Goal: Book appointment/travel/reservation

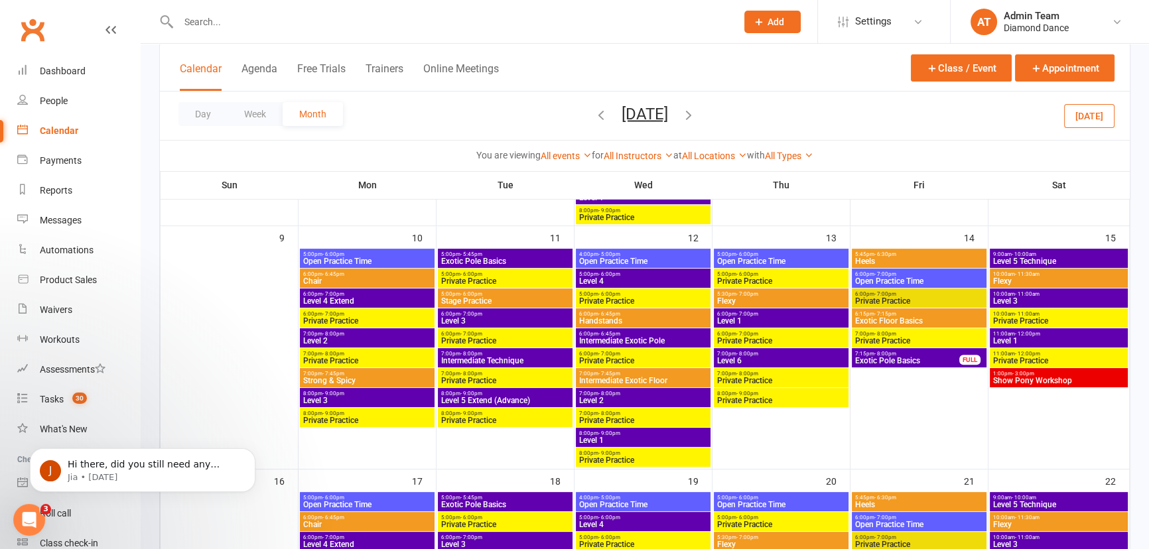
scroll to position [241, 0]
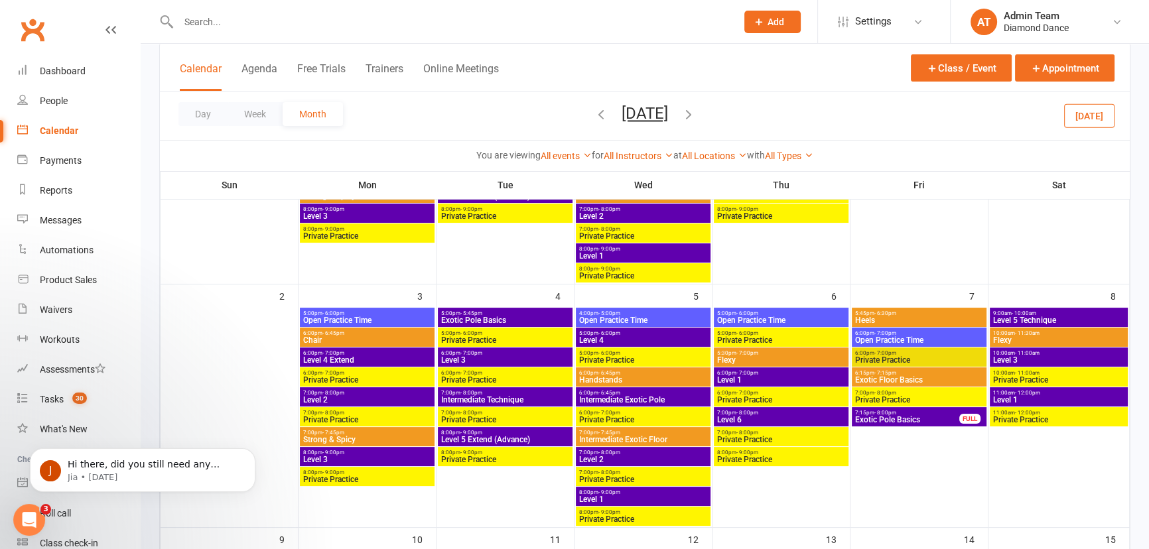
click at [594, 117] on icon "button" at bounding box center [601, 114] width 15 height 15
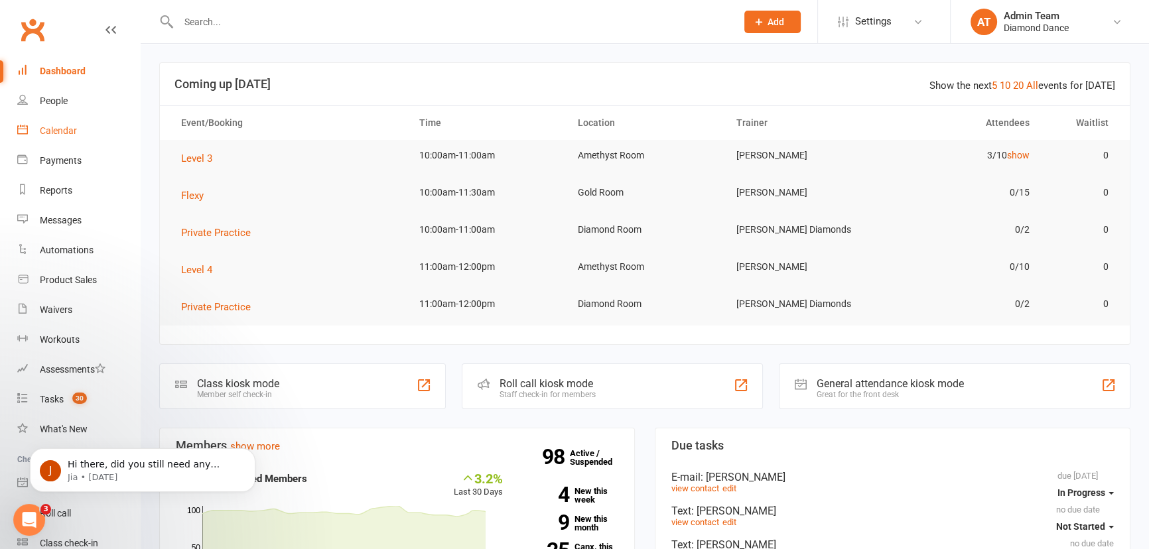
click at [72, 139] on link "Calendar" at bounding box center [78, 131] width 123 height 30
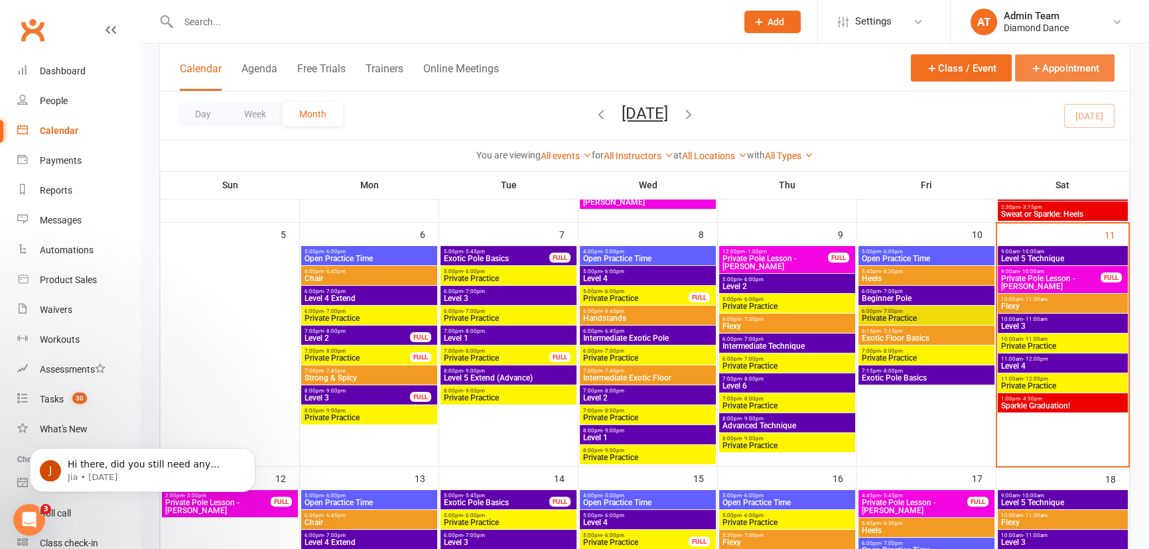
scroll to position [301, 0]
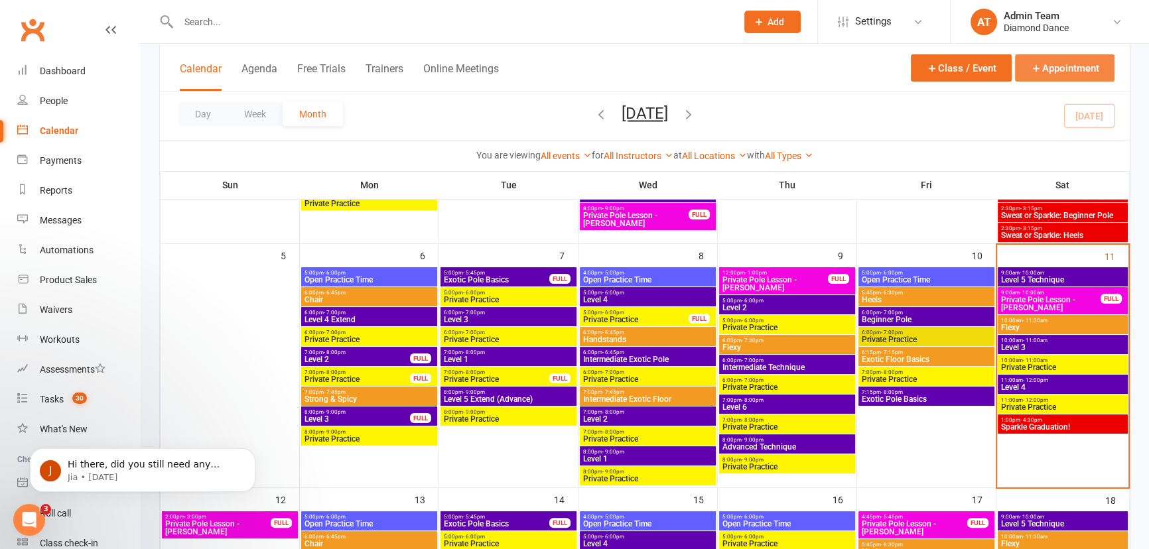
click at [1045, 72] on button "Appointment" at bounding box center [1065, 67] width 100 height 27
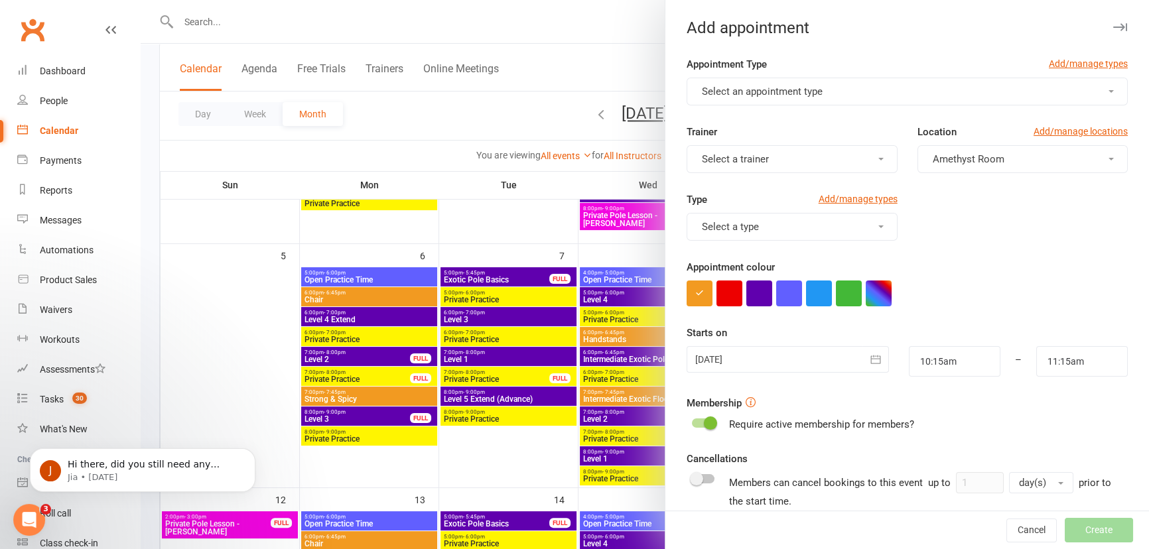
click at [787, 100] on button "Select an appointment type" at bounding box center [907, 92] width 441 height 28
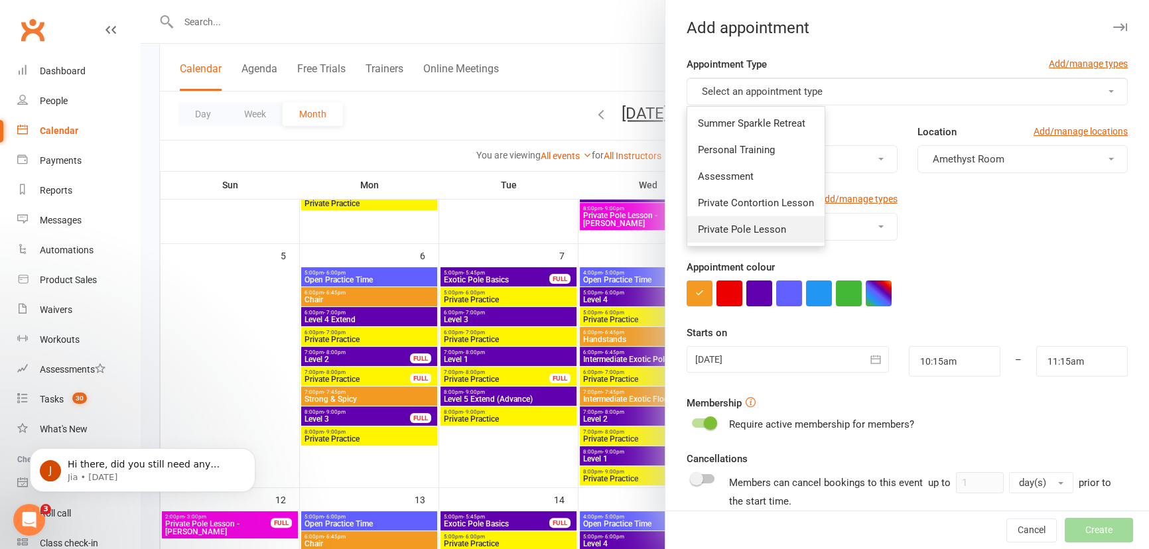
click at [754, 230] on span "Private Pole Lesson" at bounding box center [742, 230] width 88 height 12
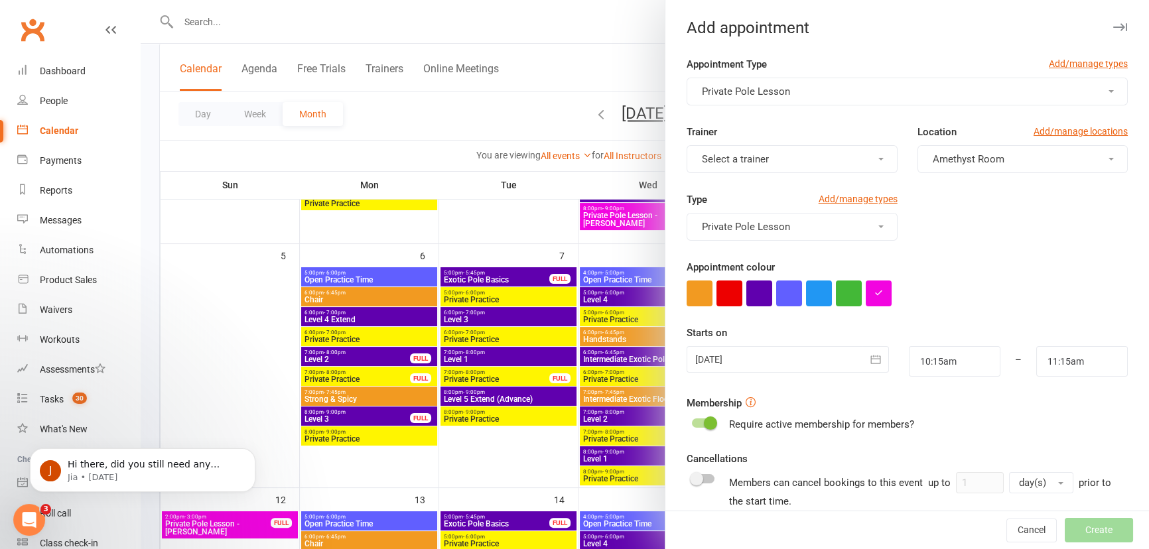
click at [832, 160] on button "Select a trainer" at bounding box center [792, 159] width 210 height 28
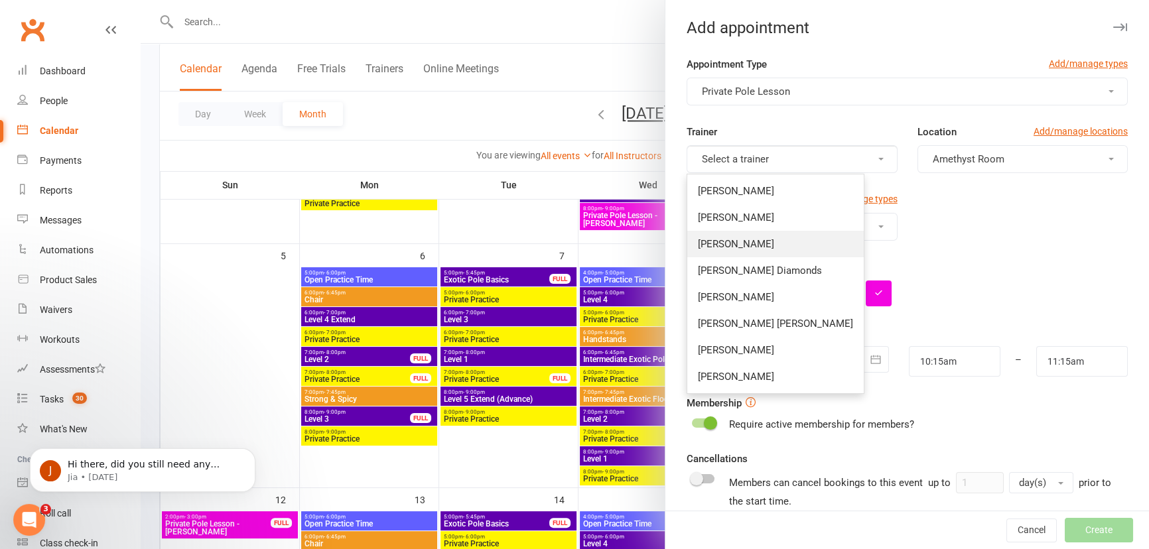
click at [774, 239] on span "[PERSON_NAME]" at bounding box center [736, 244] width 76 height 12
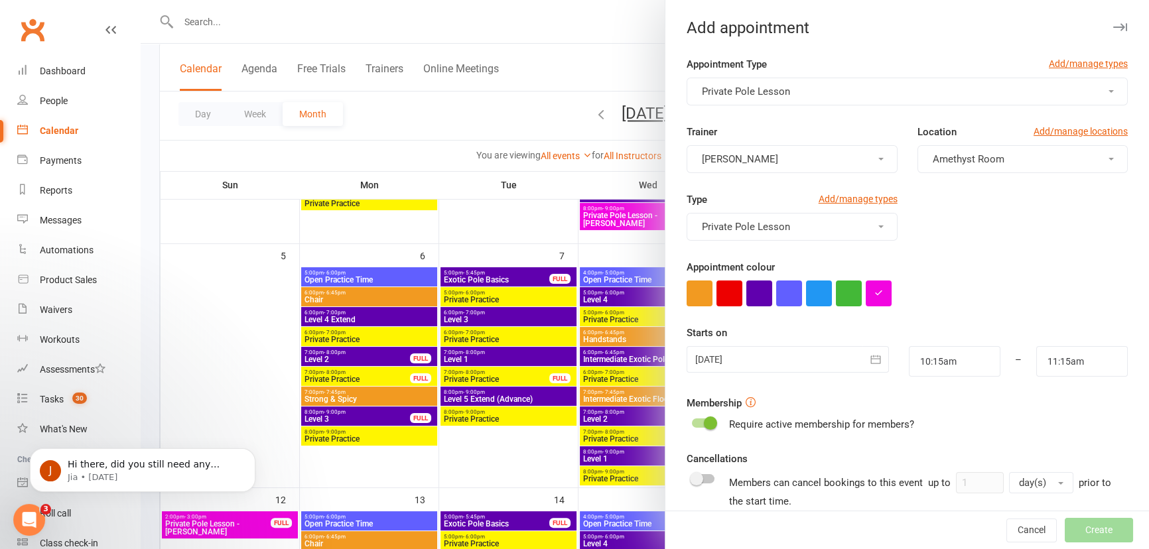
click at [980, 166] on button "Amethyst Room" at bounding box center [1022, 159] width 210 height 28
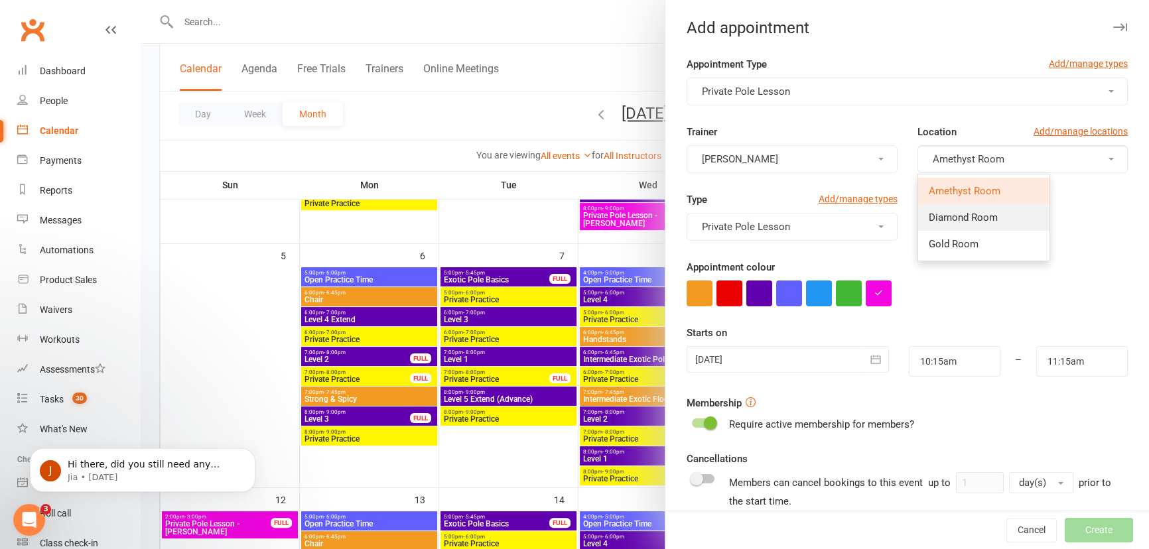
click at [963, 224] on link "Diamond Room" at bounding box center [983, 217] width 131 height 27
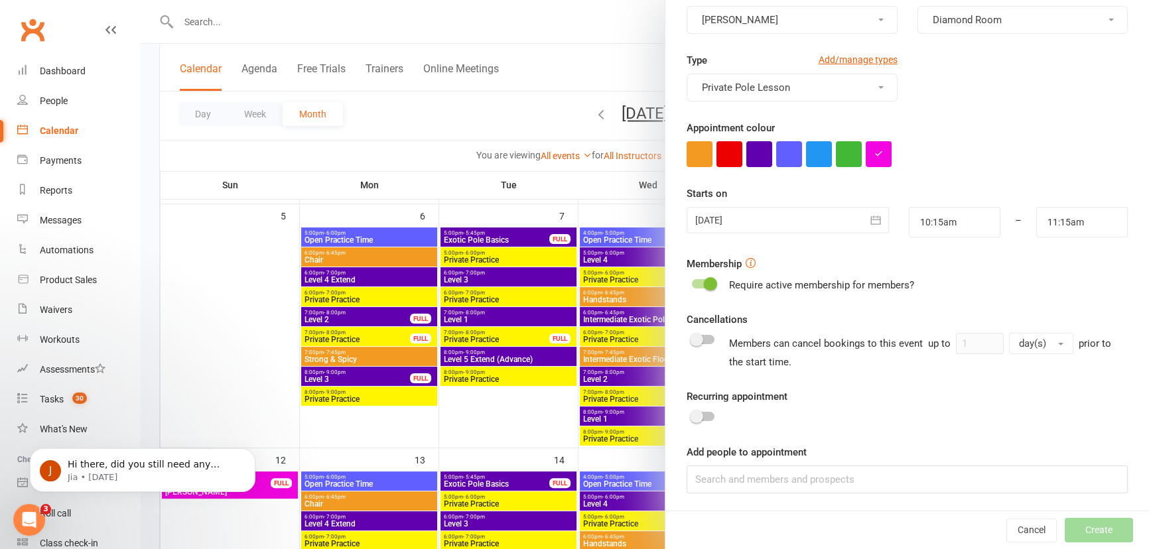
scroll to position [362, 0]
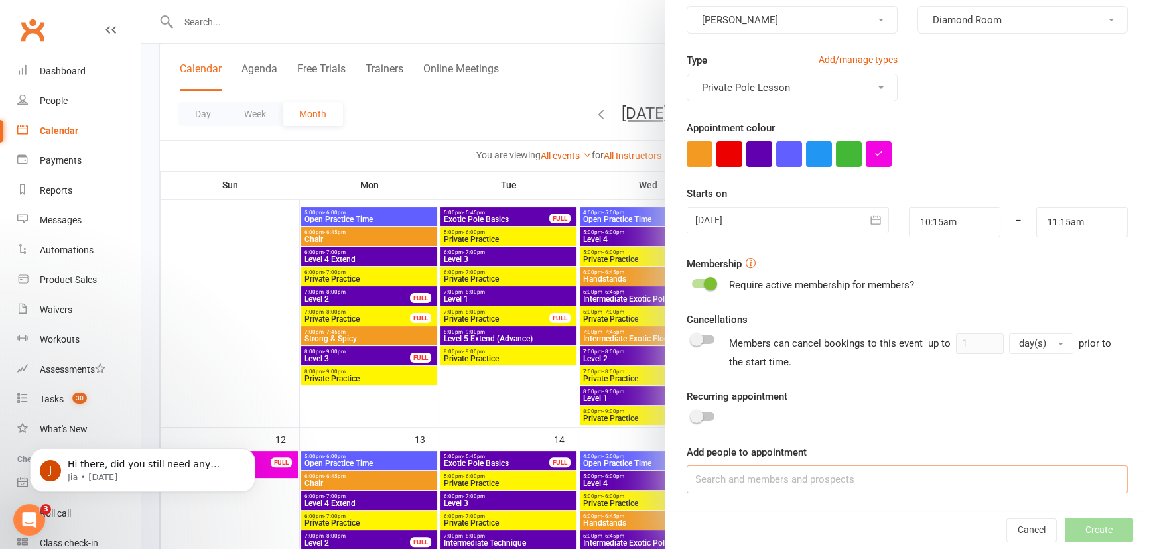
click at [730, 477] on input at bounding box center [907, 480] width 441 height 28
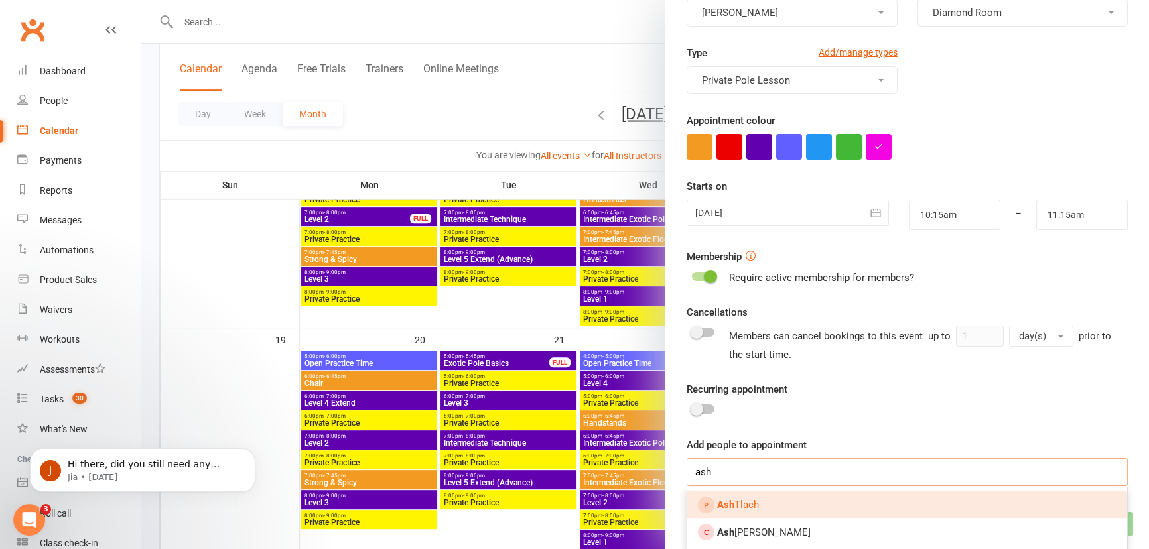
scroll to position [723, 0]
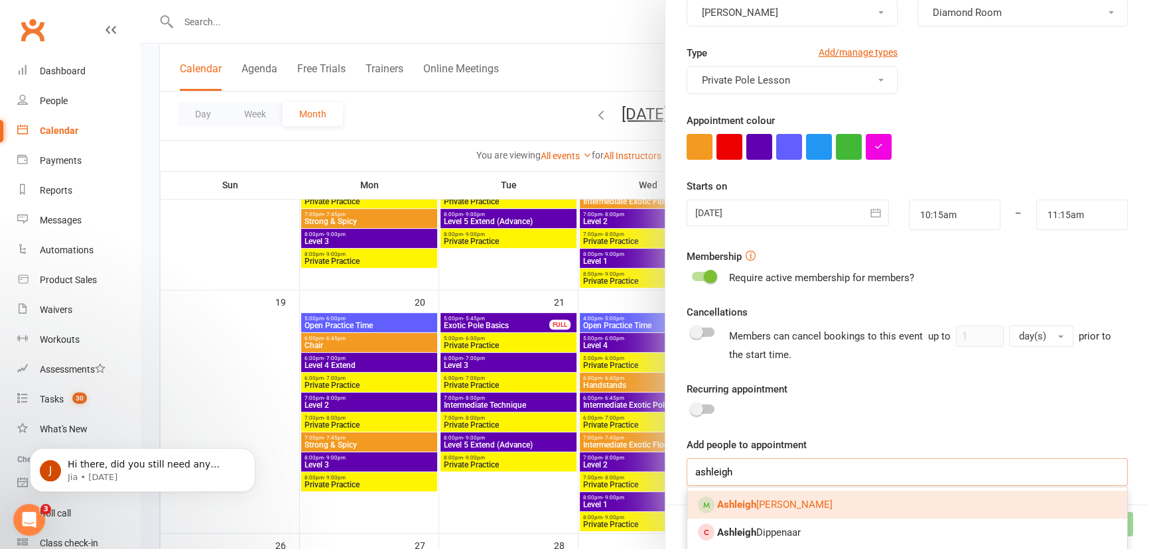
type input "ashleigh"
click at [763, 499] on span "Ashleigh Carey" at bounding box center [774, 505] width 115 height 12
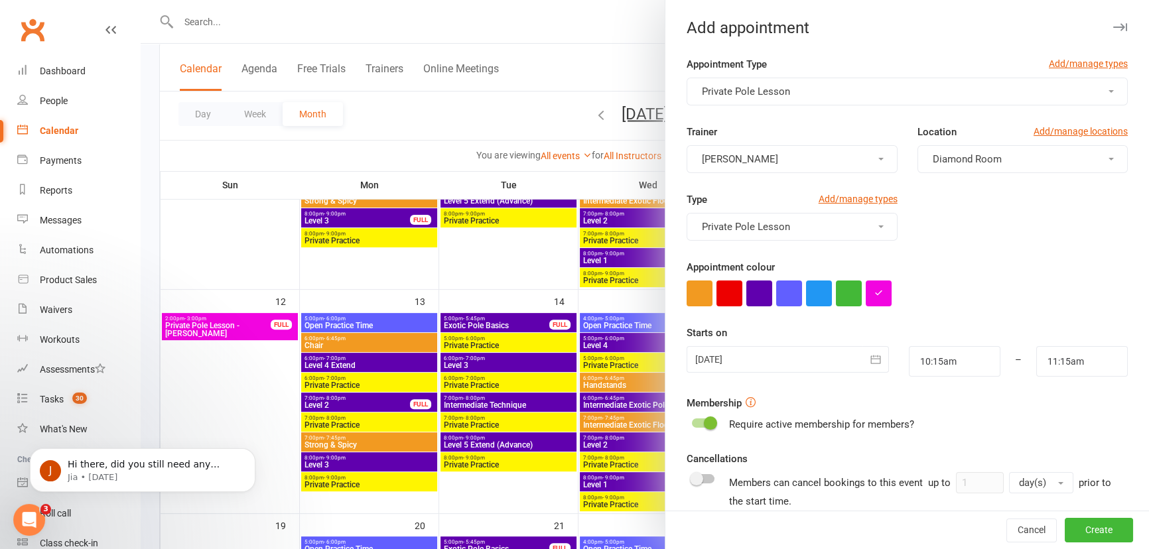
scroll to position [482, 0]
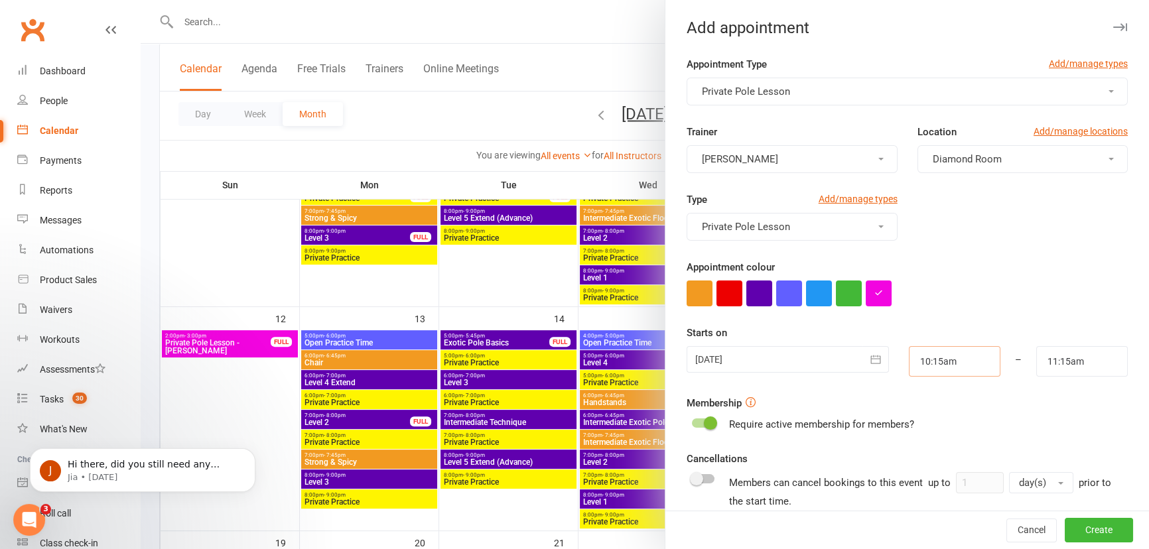
click at [955, 362] on input "10:15am" at bounding box center [955, 361] width 92 height 31
type input "10:00am"
type input "11:00am"
click at [922, 395] on li "10:00am" at bounding box center [941, 388] width 64 height 20
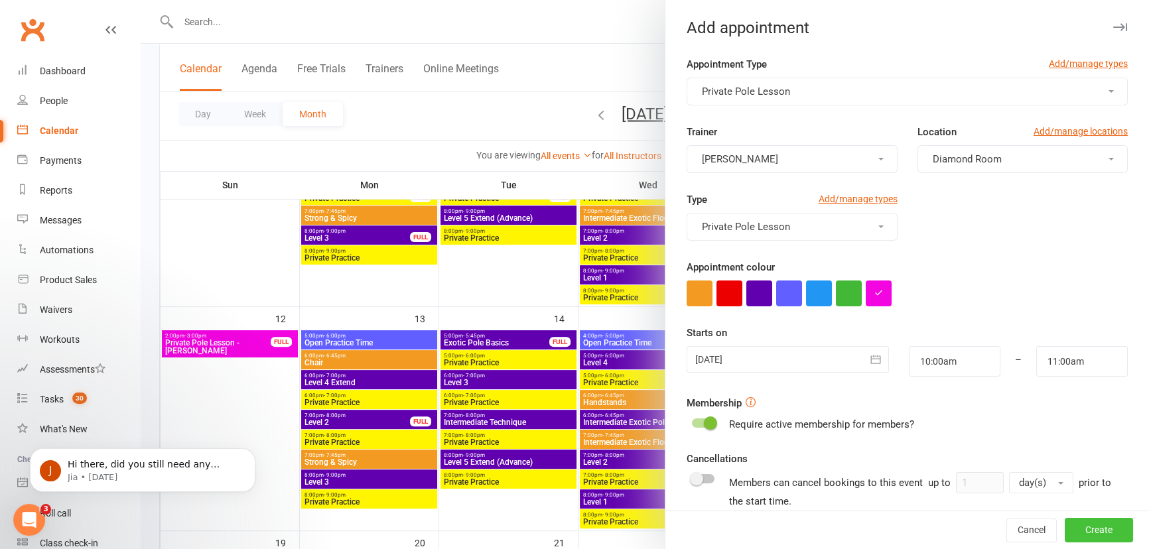
click at [1079, 532] on button "Create" at bounding box center [1099, 531] width 68 height 24
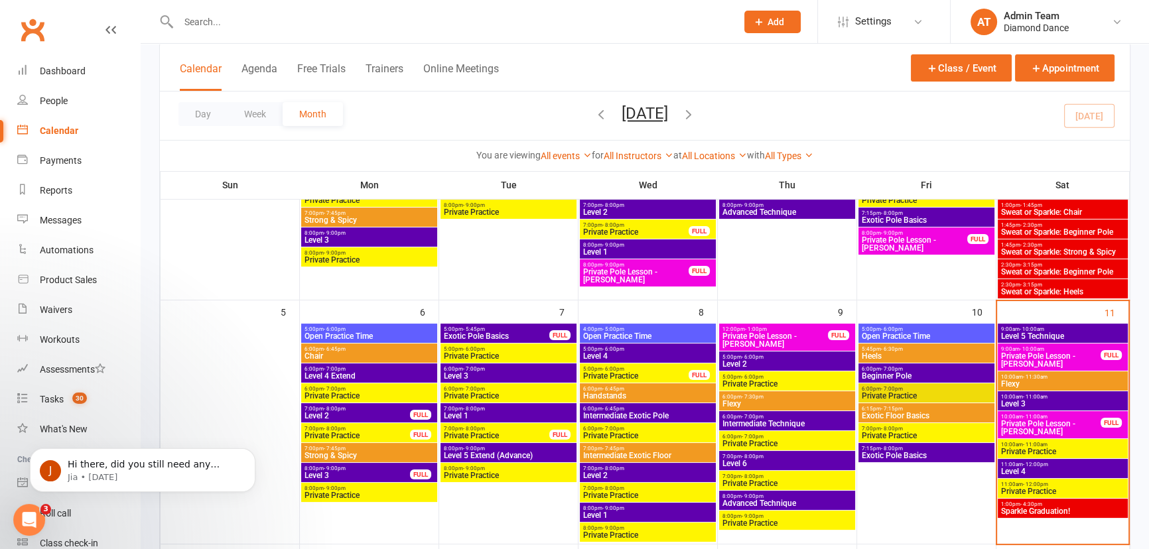
scroll to position [301, 0]
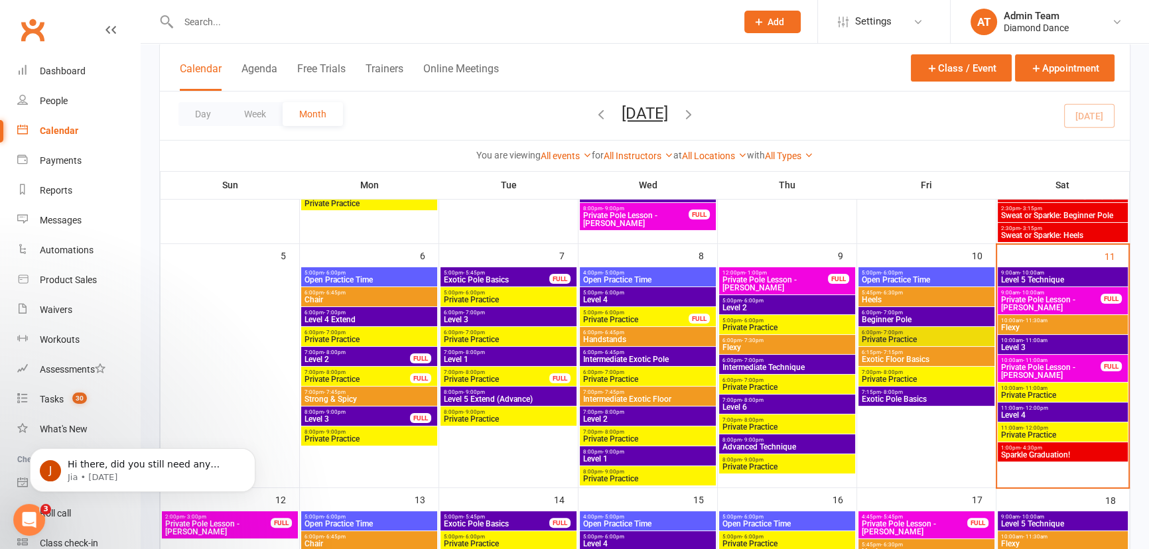
click at [1038, 394] on span "Private Practice" at bounding box center [1062, 395] width 125 height 8
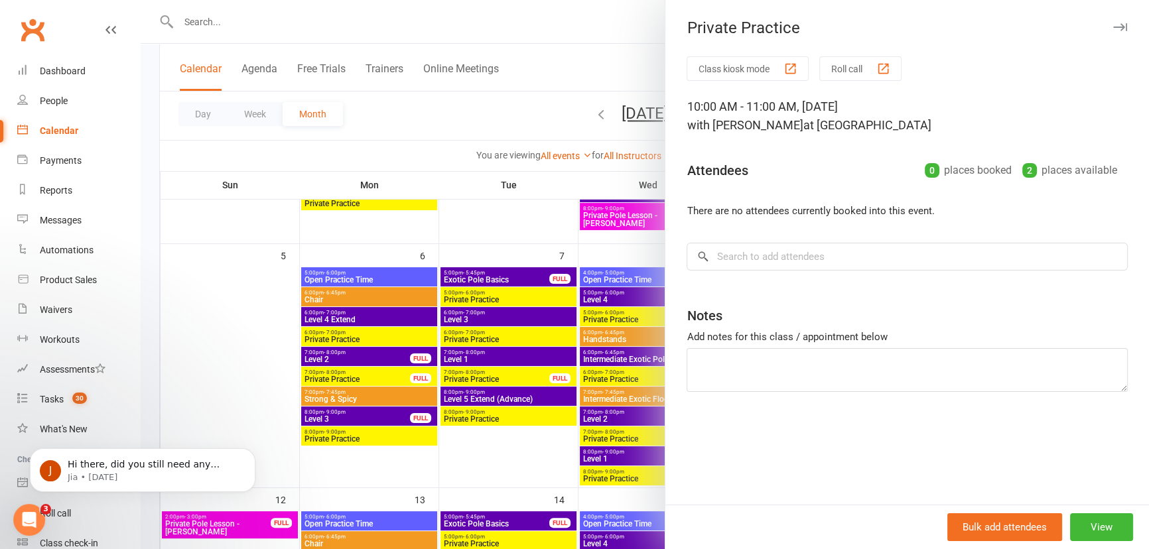
click at [606, 56] on div at bounding box center [645, 274] width 1008 height 549
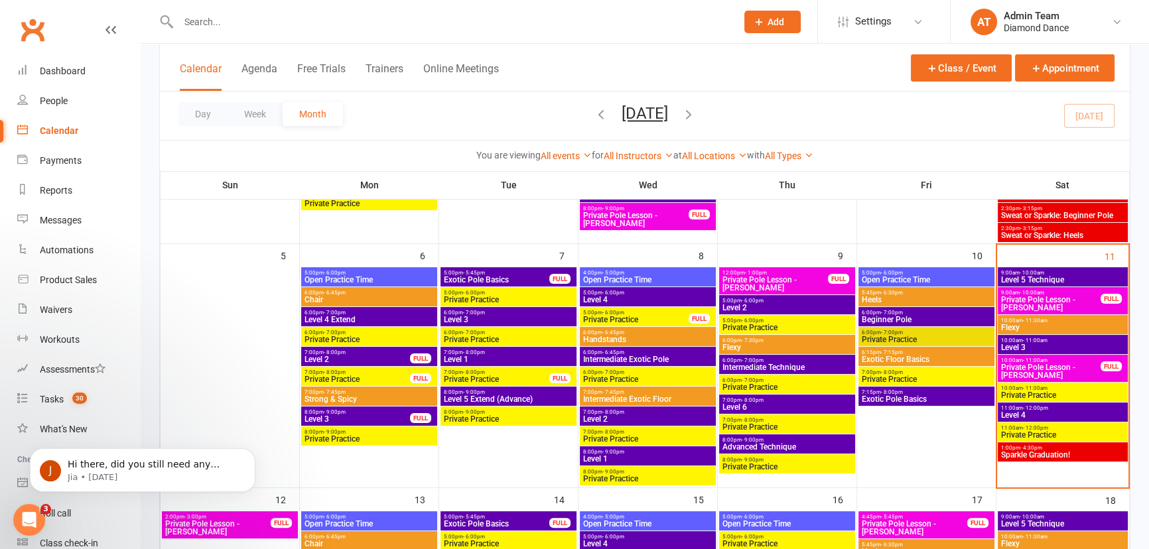
click at [1049, 395] on span "Private Practice" at bounding box center [1062, 395] width 125 height 8
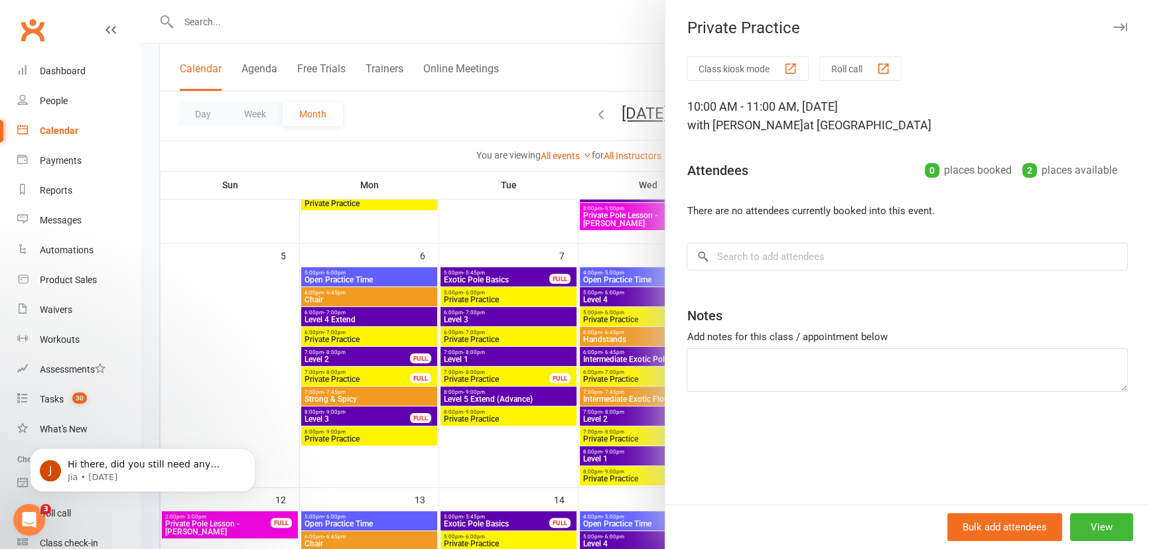
click at [1114, 30] on icon "button" at bounding box center [1120, 27] width 14 height 8
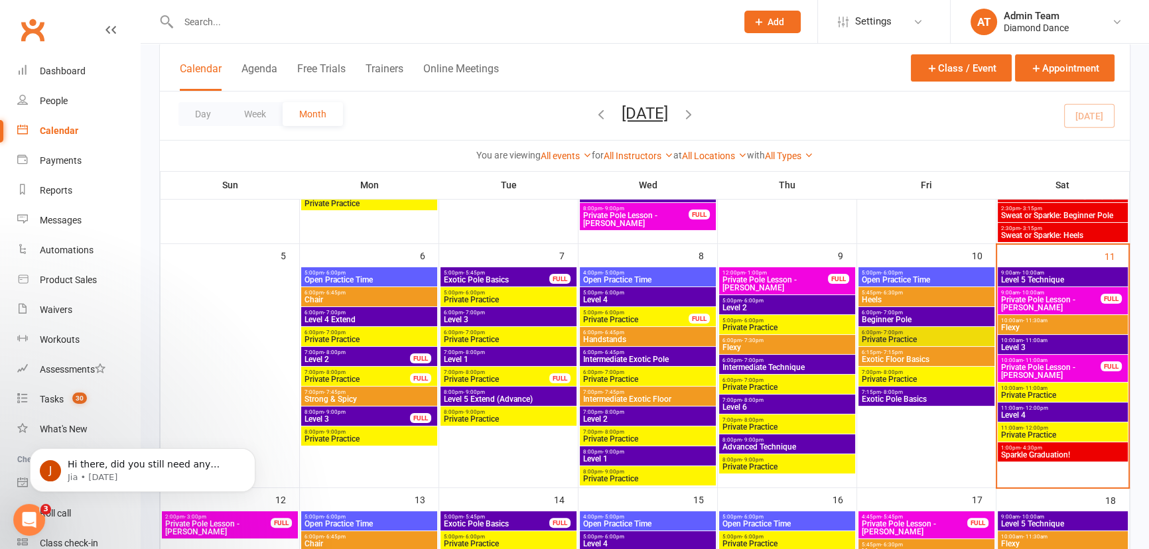
click at [1052, 395] on span "Private Practice" at bounding box center [1062, 395] width 125 height 8
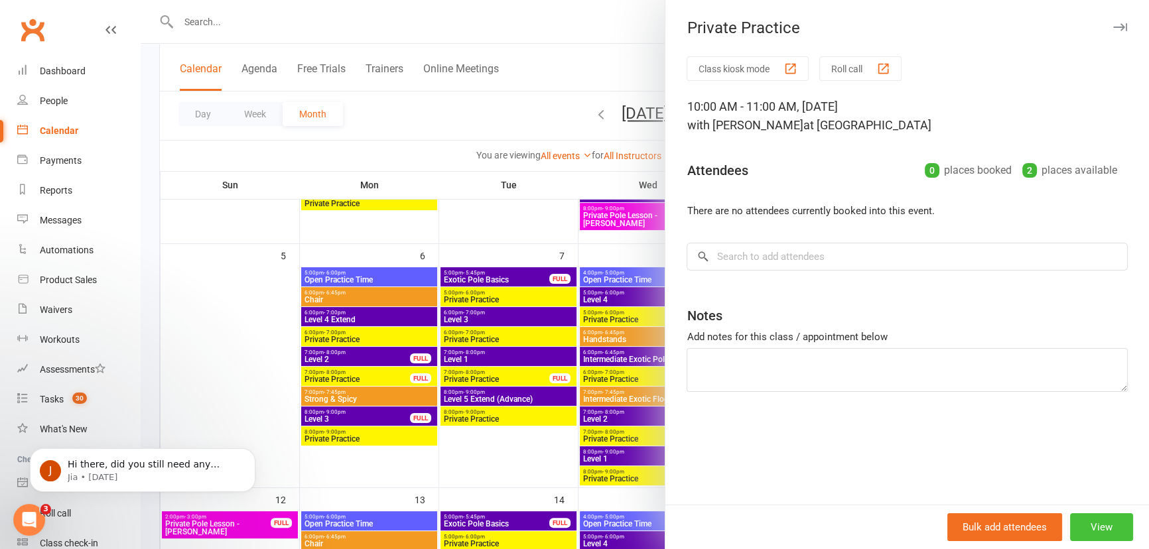
click at [1084, 531] on button "View" at bounding box center [1101, 527] width 63 height 28
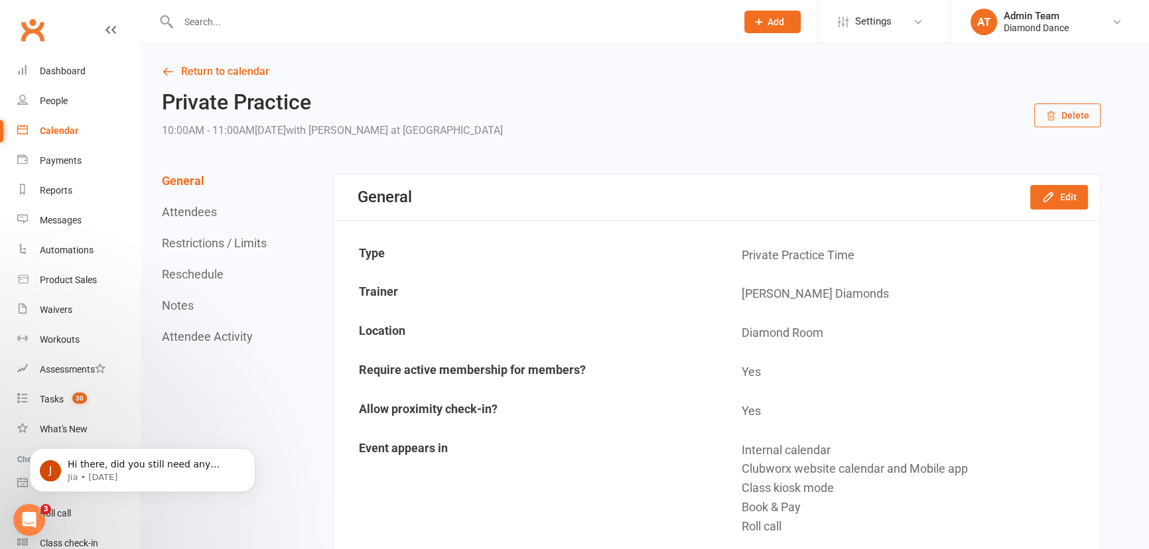
click at [1069, 119] on button "Delete" at bounding box center [1067, 115] width 66 height 24
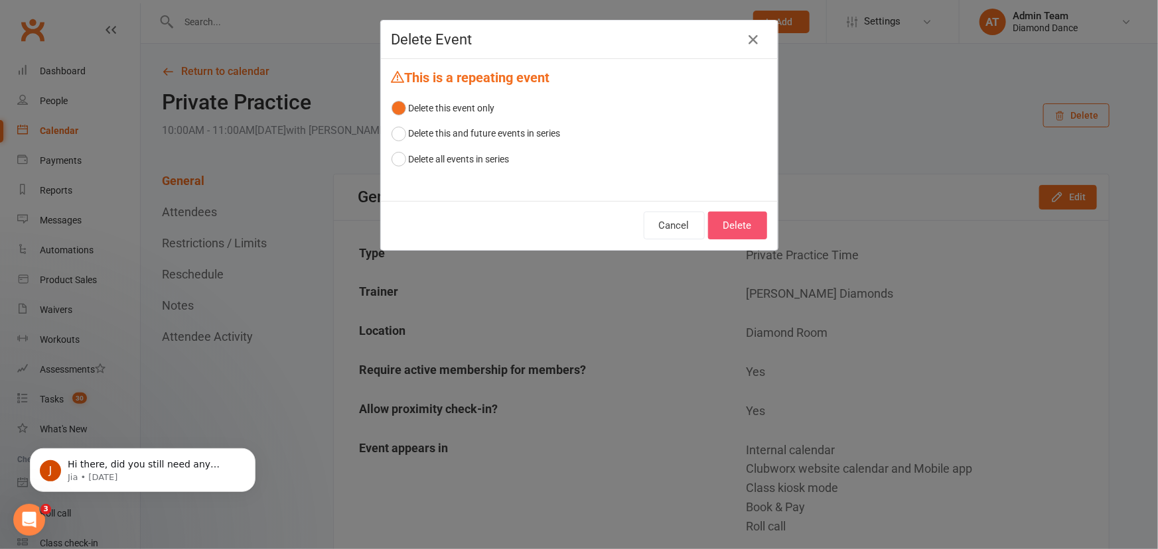
click at [746, 227] on button "Delete" at bounding box center [737, 226] width 59 height 28
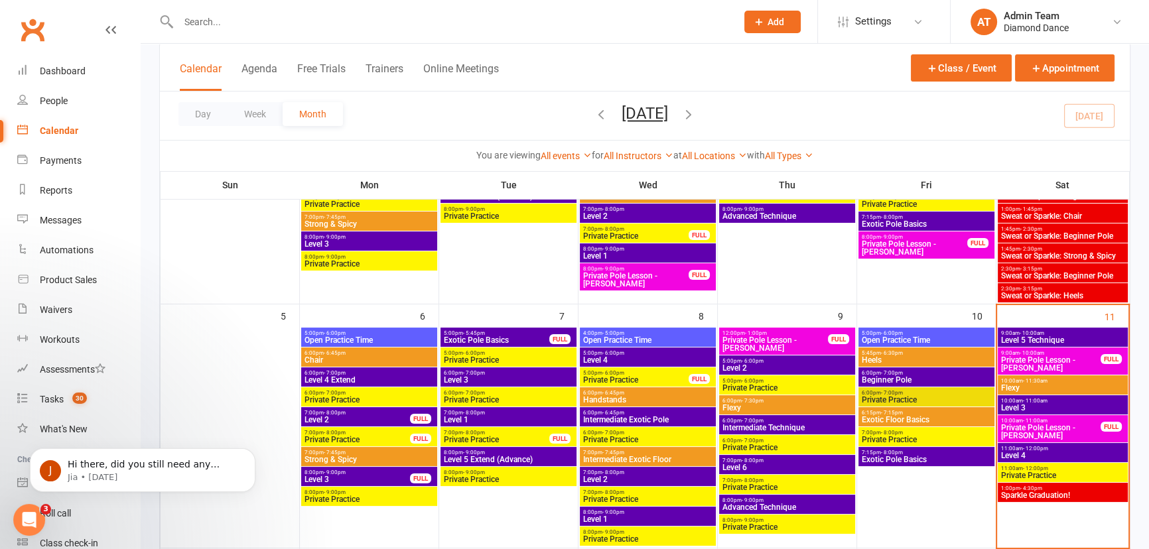
scroll to position [301, 0]
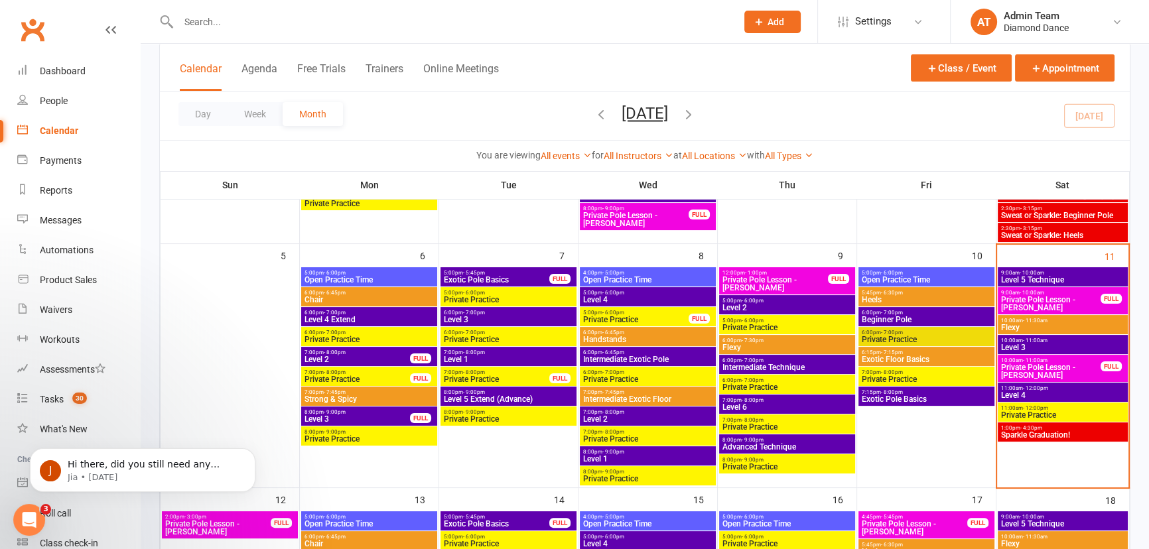
click at [1032, 393] on span "Level 4" at bounding box center [1062, 395] width 125 height 8
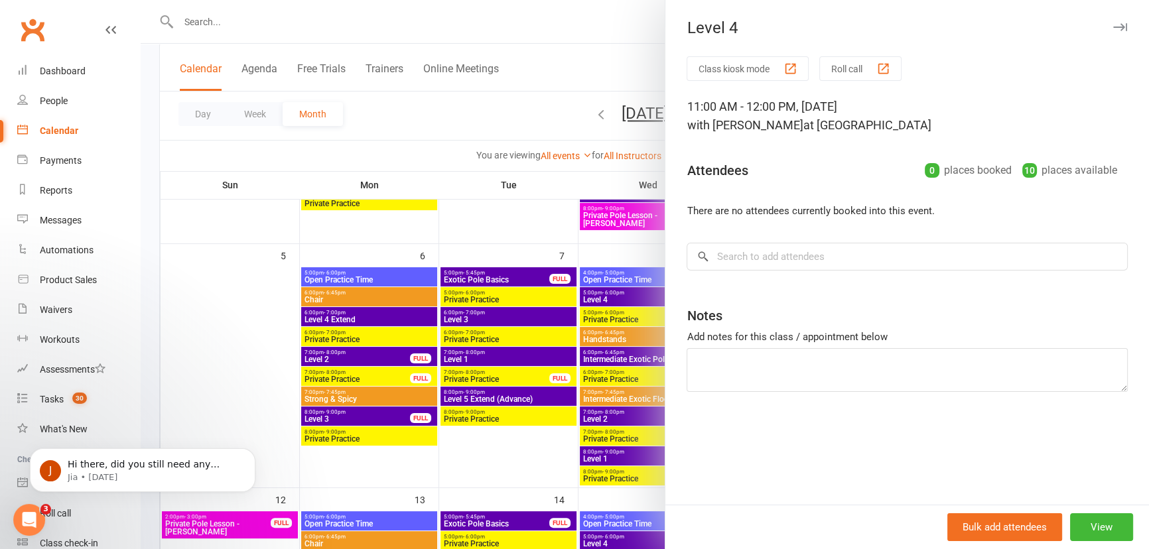
click at [550, 210] on div at bounding box center [645, 274] width 1008 height 549
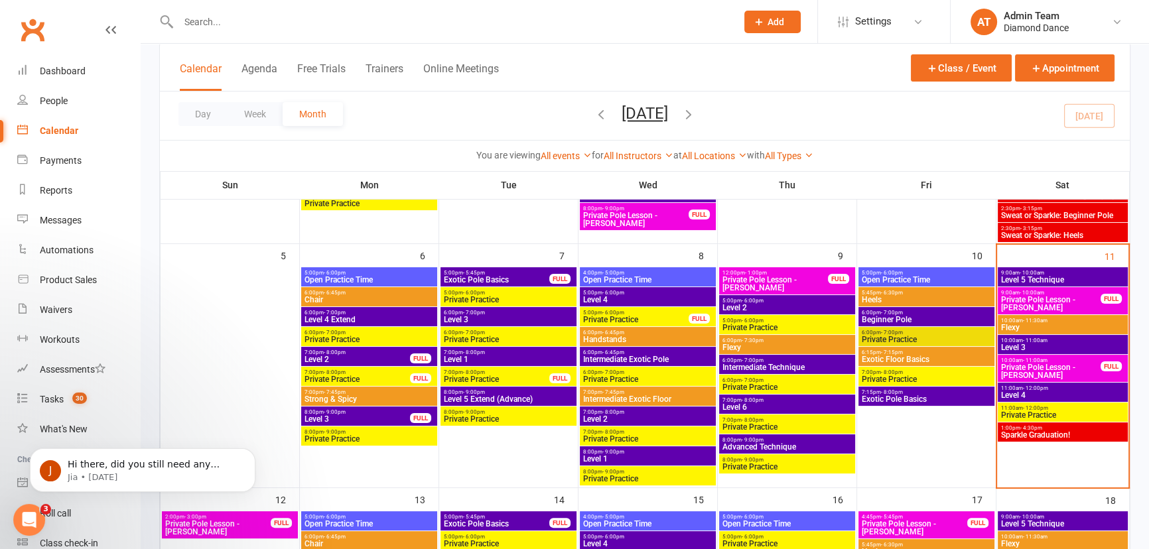
click at [1087, 342] on span "10:00am - 11:00am" at bounding box center [1062, 341] width 125 height 6
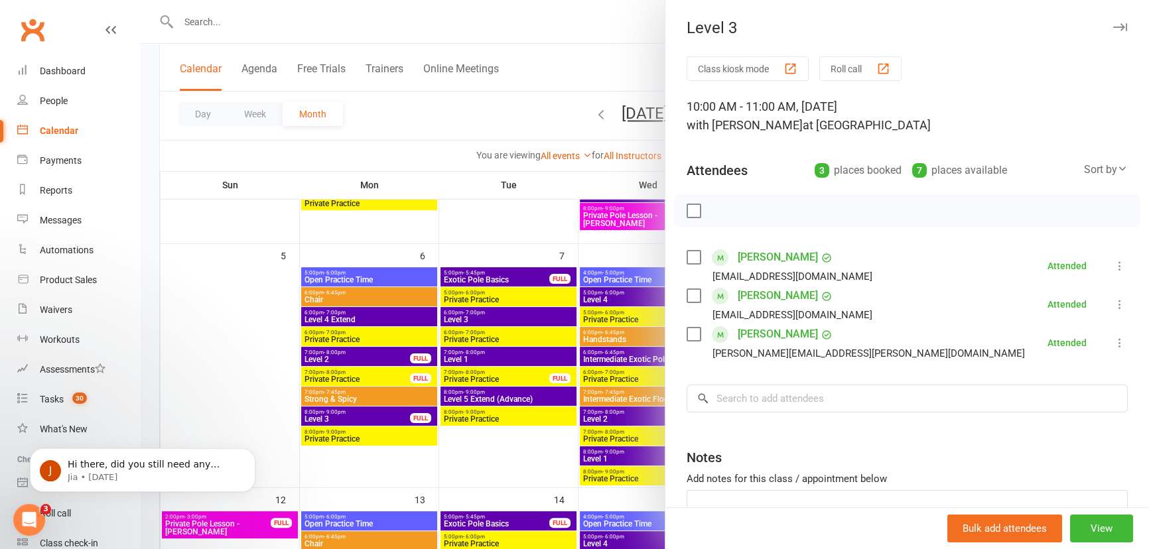
click at [450, 80] on div at bounding box center [645, 274] width 1008 height 549
